Goal: Transaction & Acquisition: Purchase product/service

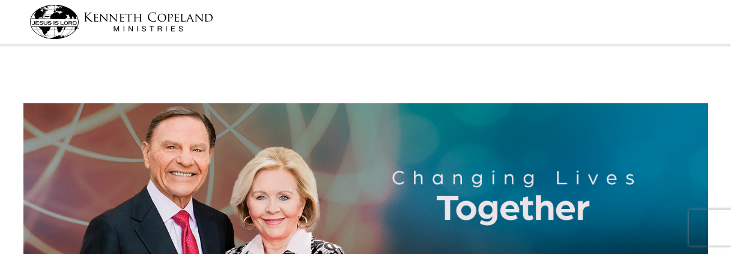
select select "MN"
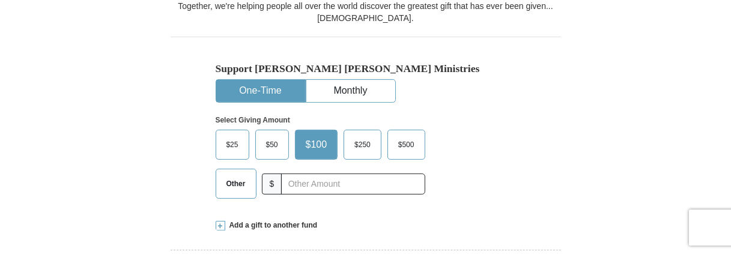
scroll to position [360, 0]
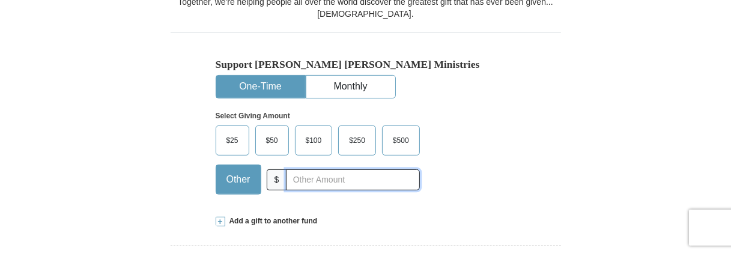
click at [286, 169] on input "text" at bounding box center [352, 179] width 133 height 21
type input "382.00"
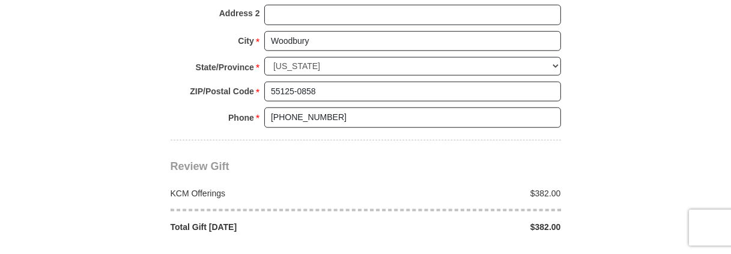
scroll to position [1081, 0]
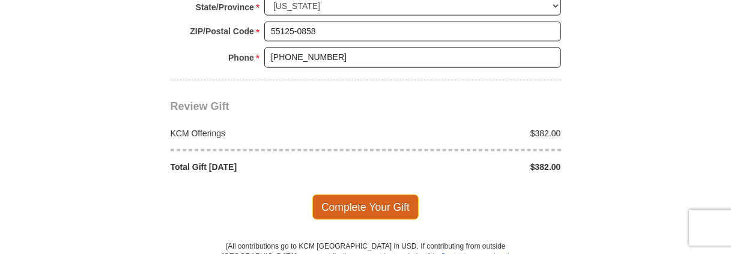
click at [347, 195] on span "Complete Your Gift" at bounding box center [365, 207] width 106 height 25
